Goal: Transaction & Acquisition: Purchase product/service

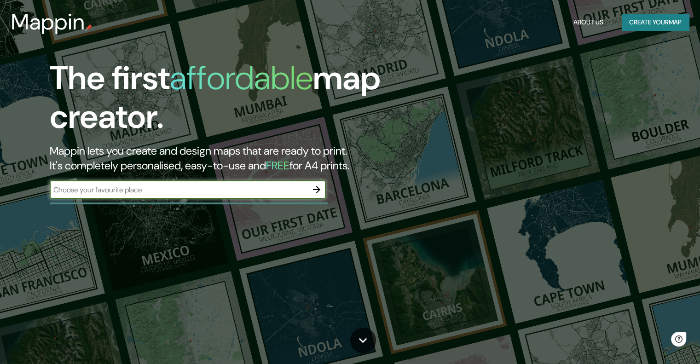
click at [228, 189] on input "text" at bounding box center [179, 190] width 258 height 11
type input "[GEOGRAPHIC_DATA]"
click at [315, 191] on icon "button" at bounding box center [316, 189] width 11 height 11
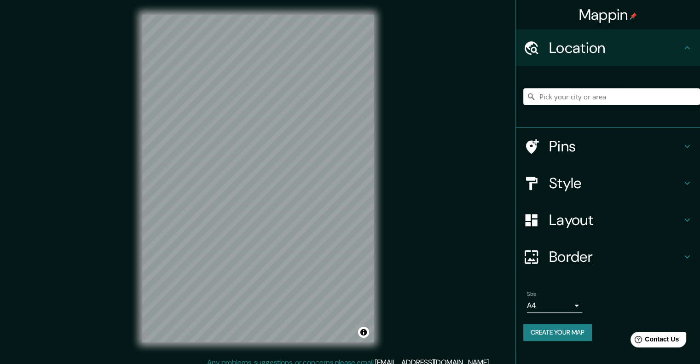
click at [601, 93] on input "Pick your city or area" at bounding box center [612, 96] width 177 height 17
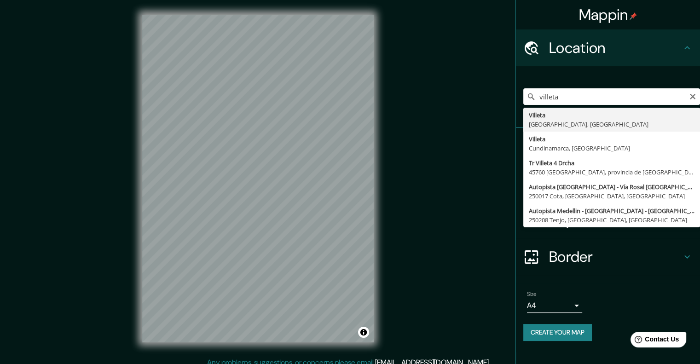
type input "[GEOGRAPHIC_DATA], [GEOGRAPHIC_DATA], [GEOGRAPHIC_DATA]"
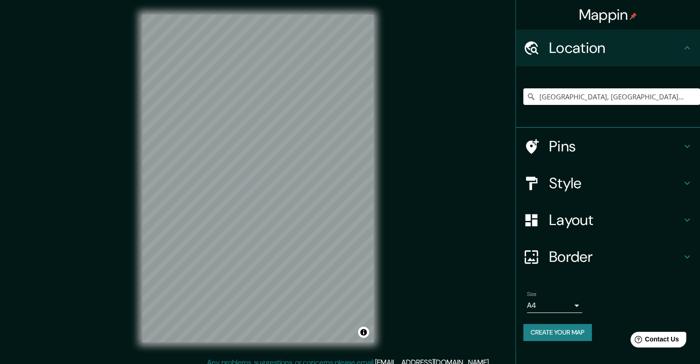
click at [567, 182] on h4 "Style" at bounding box center [615, 183] width 133 height 18
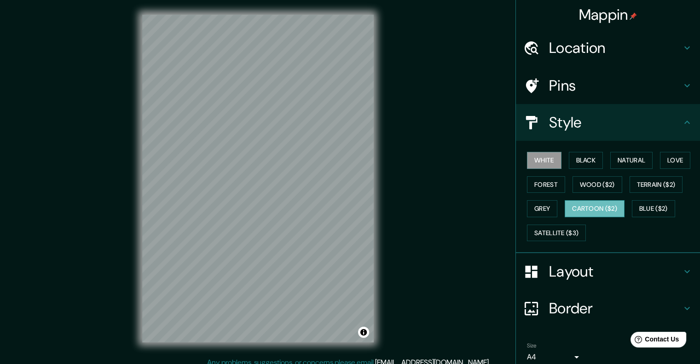
click at [584, 208] on button "Cartoon ($2)" at bounding box center [595, 208] width 60 height 17
click at [381, 80] on div "© Mapbox © OpenStreetMap Improve this map" at bounding box center [258, 178] width 261 height 357
click at [542, 201] on button "Grey" at bounding box center [542, 208] width 30 height 17
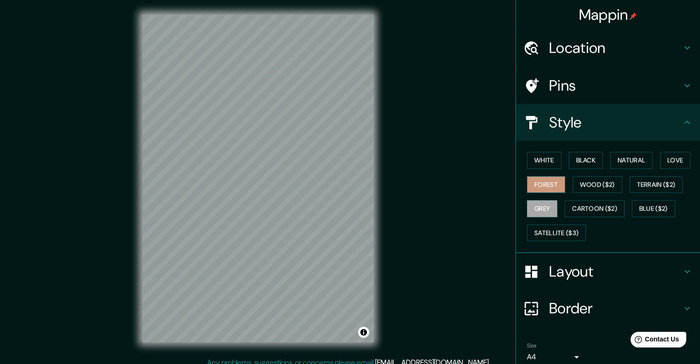
click at [532, 188] on button "Forest" at bounding box center [546, 184] width 38 height 17
click at [560, 162] on div "White Black Natural Love Forest Wood ($2) Terrain ($2) Grey Cartoon ($2) Blue (…" at bounding box center [612, 196] width 177 height 97
click at [528, 161] on button "White" at bounding box center [544, 160] width 35 height 17
click at [569, 159] on button "Black" at bounding box center [586, 160] width 35 height 17
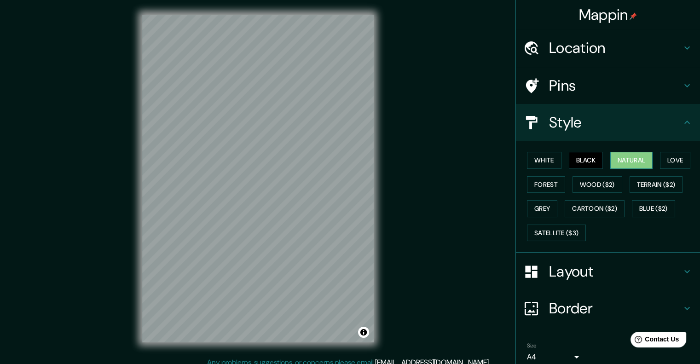
click at [612, 160] on button "Natural" at bounding box center [632, 160] width 42 height 17
click at [596, 182] on button "Wood ($2)" at bounding box center [598, 184] width 50 height 17
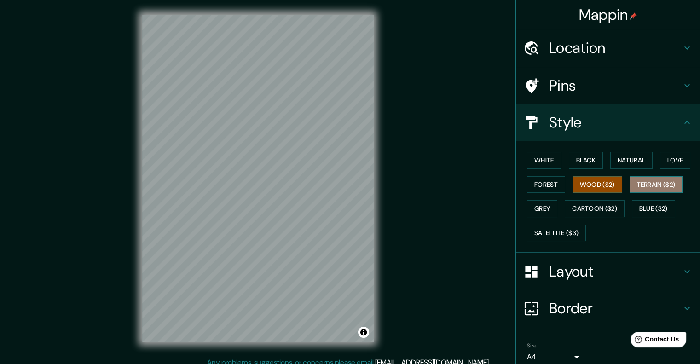
click at [639, 180] on button "Terrain ($2)" at bounding box center [656, 184] width 53 height 17
click at [608, 182] on button "Wood ($2)" at bounding box center [598, 184] width 50 height 17
click at [671, 153] on button "Love" at bounding box center [675, 160] width 30 height 17
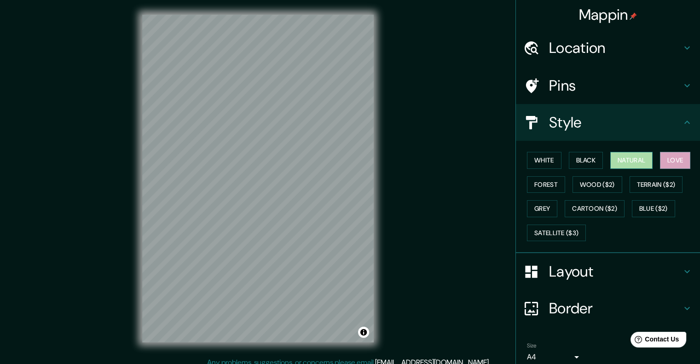
click at [636, 161] on button "Natural" at bounding box center [632, 160] width 42 height 17
click at [582, 159] on button "Black" at bounding box center [586, 160] width 35 height 17
click at [579, 158] on button "Black" at bounding box center [586, 160] width 35 height 17
click at [612, 158] on button "Natural" at bounding box center [632, 160] width 42 height 17
click at [569, 154] on button "Black" at bounding box center [586, 160] width 35 height 17
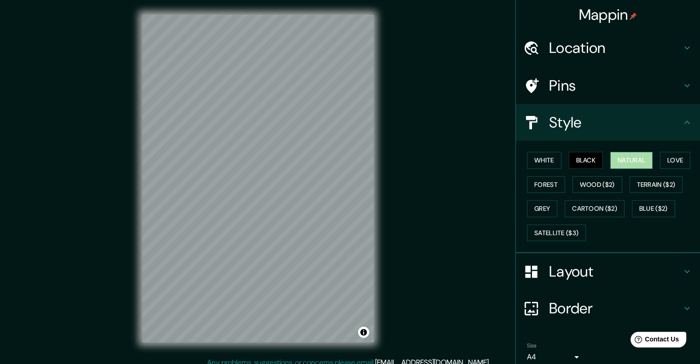
click at [611, 157] on button "Natural" at bounding box center [632, 160] width 42 height 17
click at [561, 158] on div "White Black Natural Love Forest Wood ($2) Terrain ($2) Grey Cartoon ($2) Blue (…" at bounding box center [612, 196] width 177 height 97
click at [571, 158] on button "Black" at bounding box center [586, 160] width 35 height 17
click at [537, 161] on button "White" at bounding box center [544, 160] width 35 height 17
click at [569, 156] on button "Black" at bounding box center [586, 160] width 35 height 17
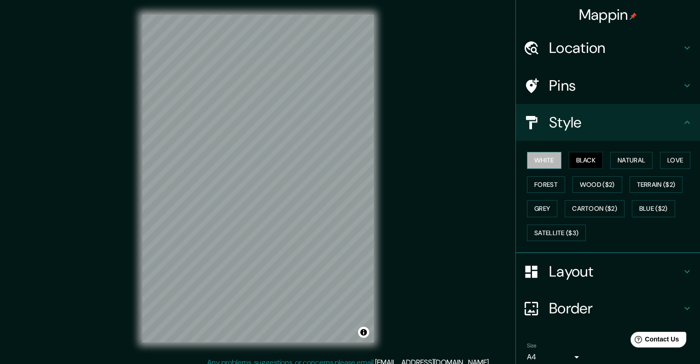
click at [542, 159] on button "White" at bounding box center [544, 160] width 35 height 17
click at [582, 161] on button "Black" at bounding box center [586, 160] width 35 height 17
click at [270, 181] on div at bounding box center [268, 182] width 7 height 7
click at [268, 183] on div at bounding box center [268, 182] width 7 height 7
